Goal: Transaction & Acquisition: Subscribe to service/newsletter

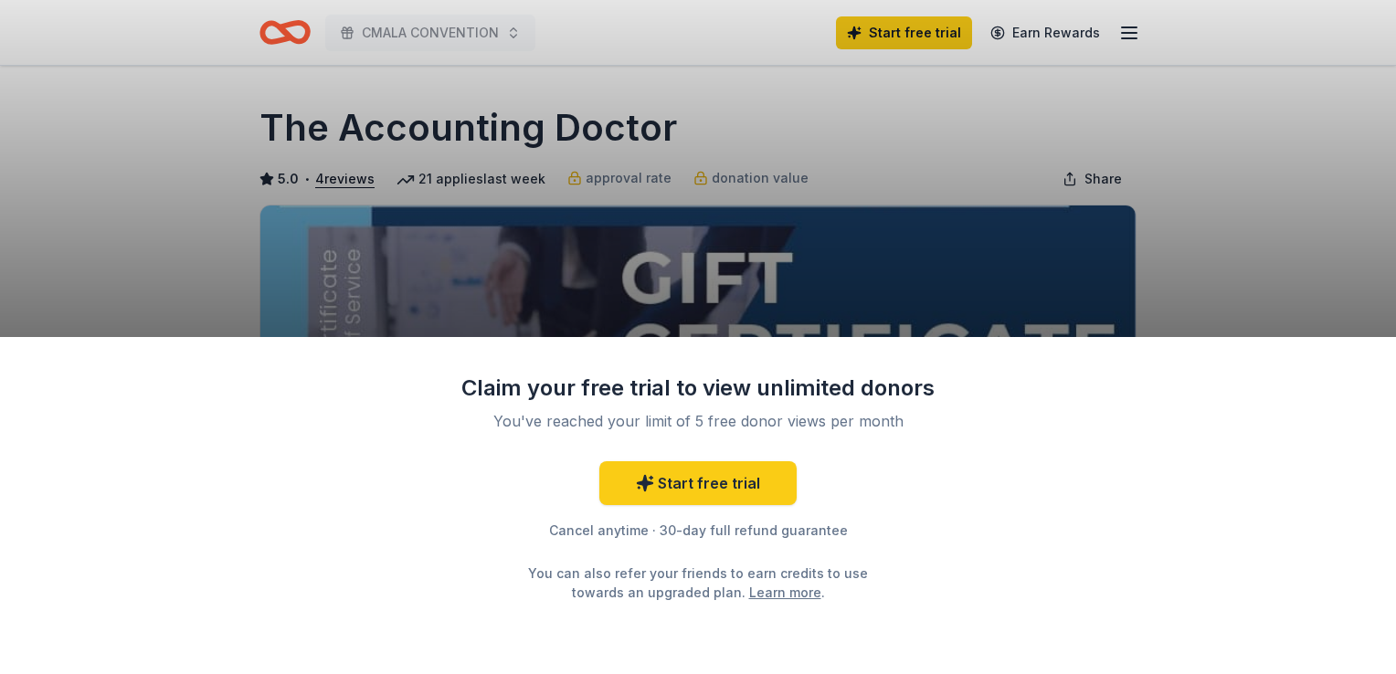
click at [1264, 291] on div "Claim your free trial to view unlimited donors You've reached your limit of 5 f…" at bounding box center [698, 337] width 1396 height 674
click at [738, 471] on link "Start free trial" at bounding box center [697, 483] width 197 height 44
click at [653, 499] on link "Start free trial" at bounding box center [697, 483] width 197 height 44
click at [720, 486] on link "Start free trial" at bounding box center [697, 483] width 197 height 44
click at [711, 491] on link "Start free trial" at bounding box center [697, 483] width 197 height 44
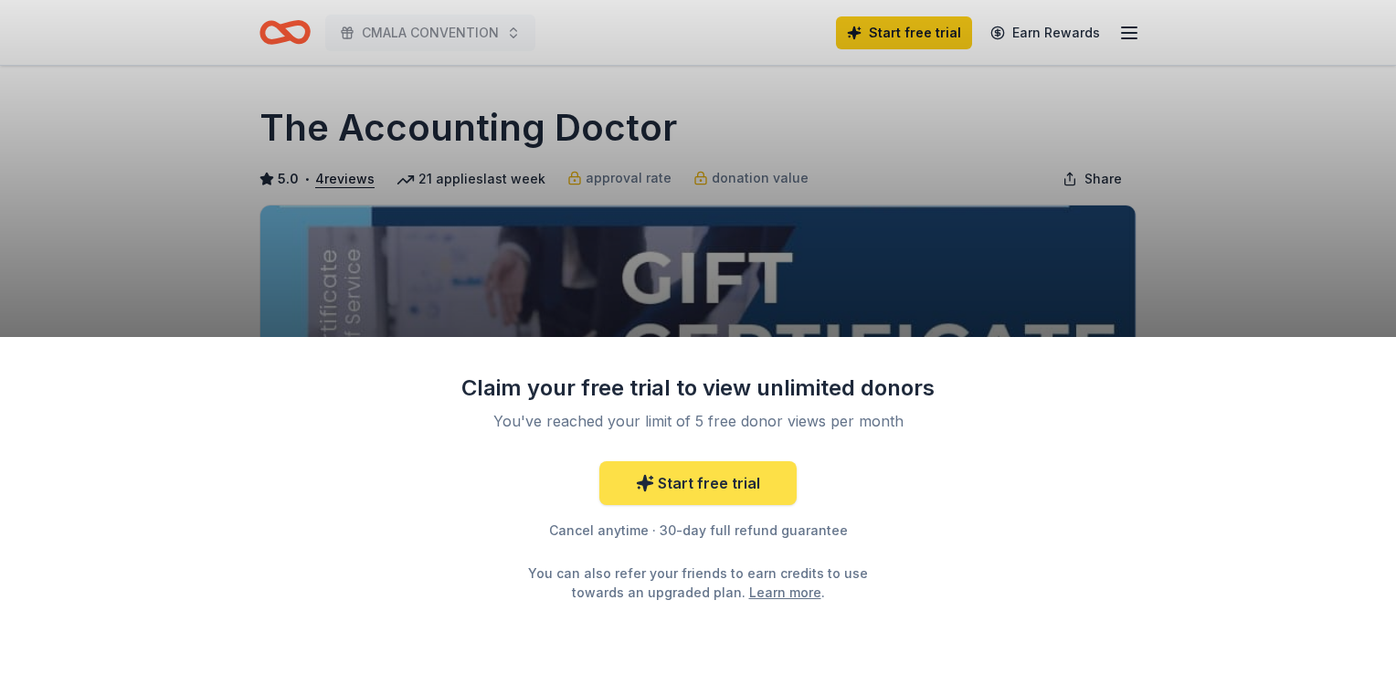
click at [705, 483] on link "Start free trial" at bounding box center [697, 483] width 197 height 44
click at [693, 481] on link "Start free trial" at bounding box center [697, 483] width 197 height 44
click at [749, 499] on link "Start free trial" at bounding box center [697, 483] width 197 height 44
click at [769, 498] on link "Start free trial" at bounding box center [697, 483] width 197 height 44
click at [781, 493] on link "Start free trial" at bounding box center [697, 483] width 197 height 44
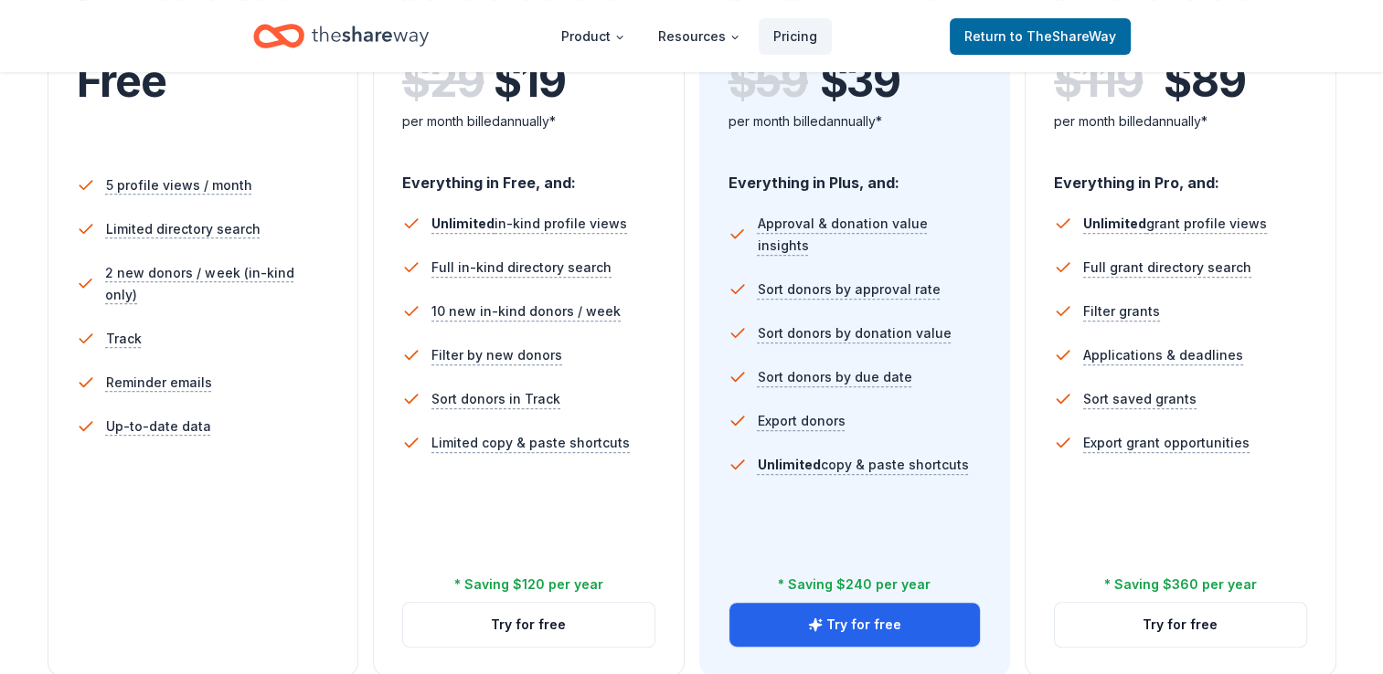
scroll to position [463, 0]
click at [589, 632] on button "Try for free" at bounding box center [528, 626] width 251 height 44
click at [578, 604] on button "Try for free" at bounding box center [528, 626] width 251 height 44
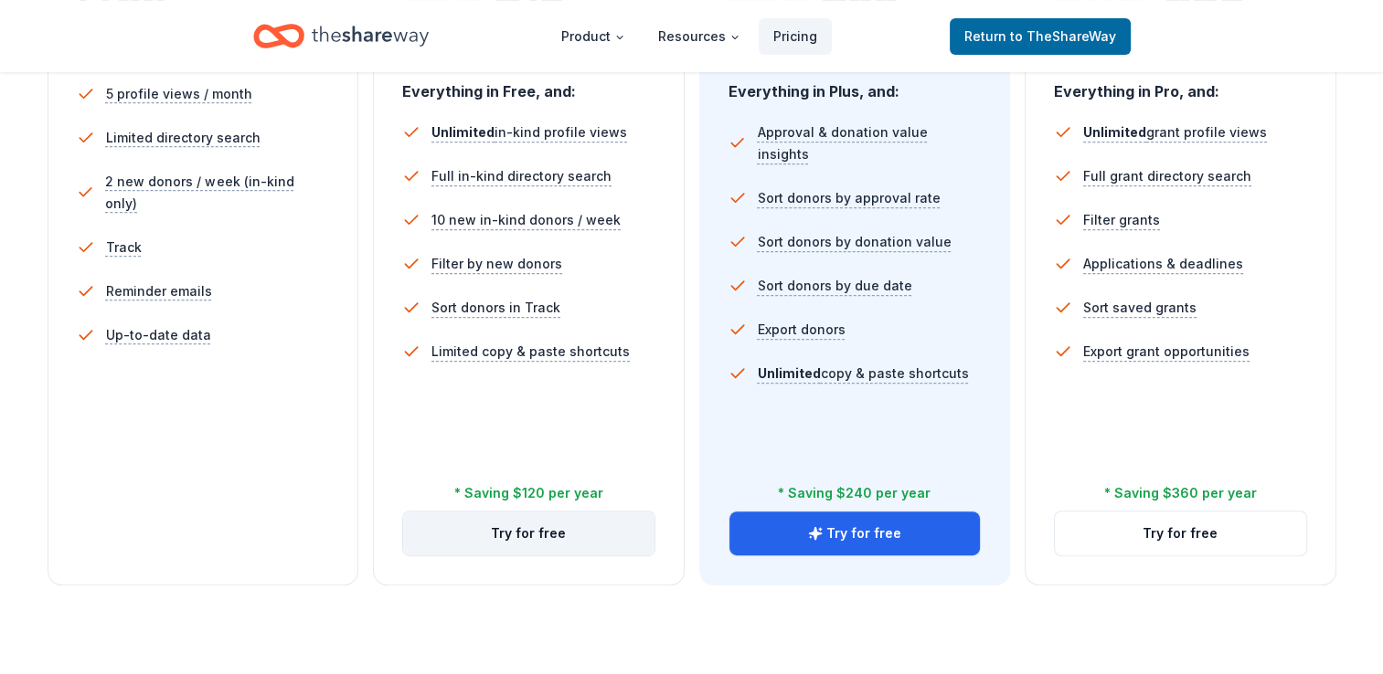
scroll to position [565, 0]
